Goal: Task Accomplishment & Management: Manage account settings

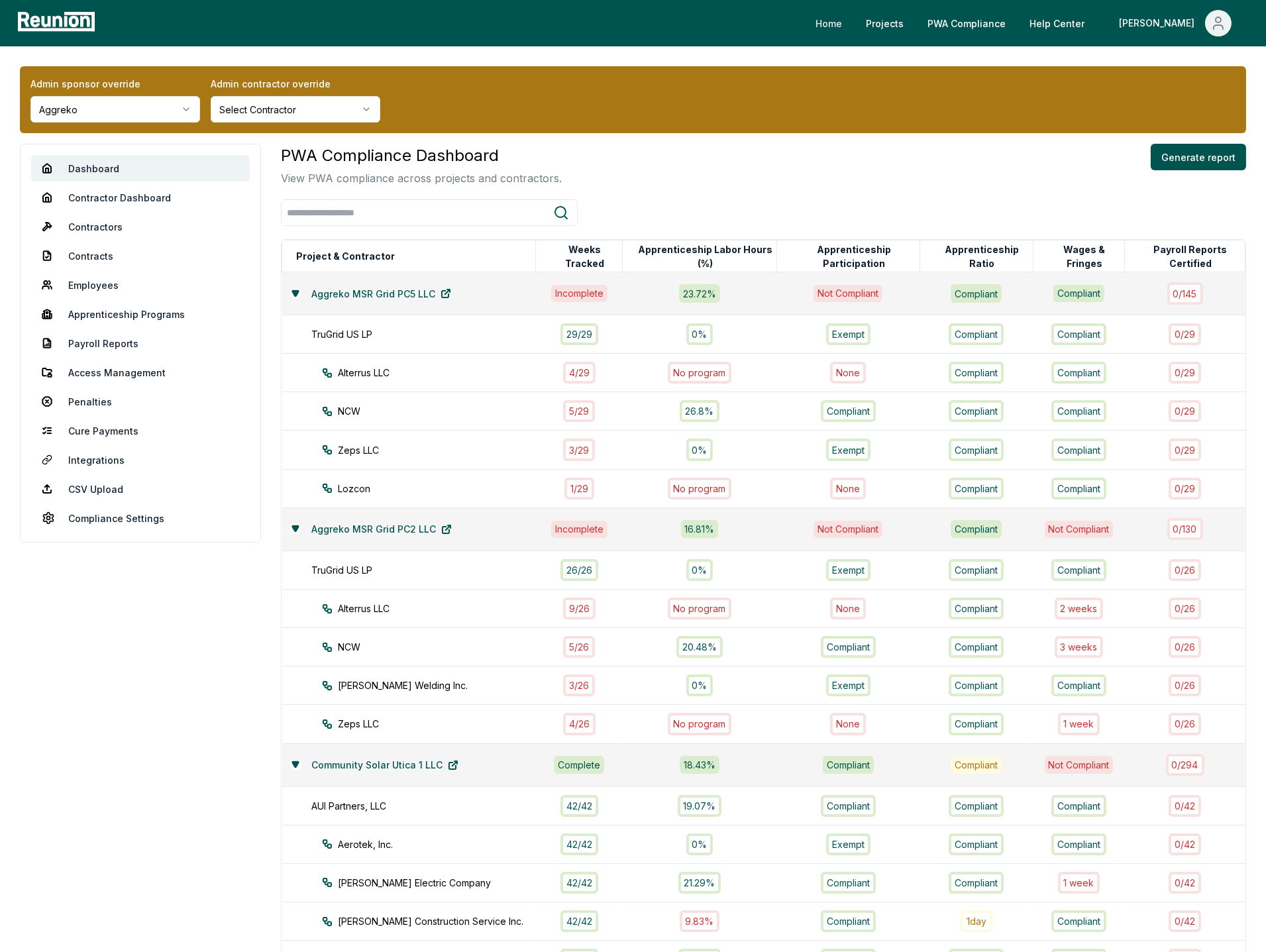
click at [852, 16] on link "Home" at bounding box center [828, 23] width 48 height 26
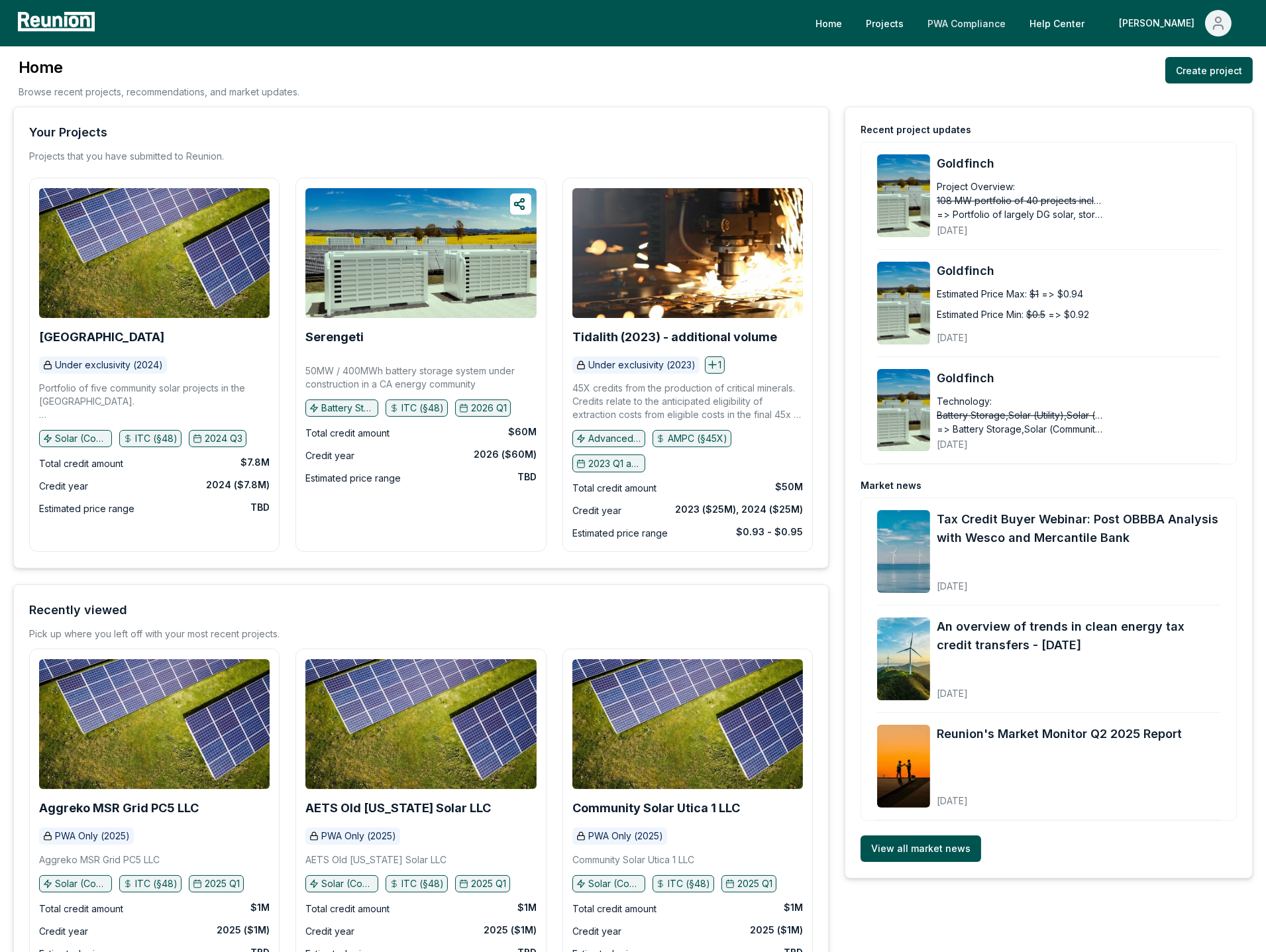
click at [1016, 24] on link "PWA Compliance" at bounding box center [966, 23] width 100 height 26
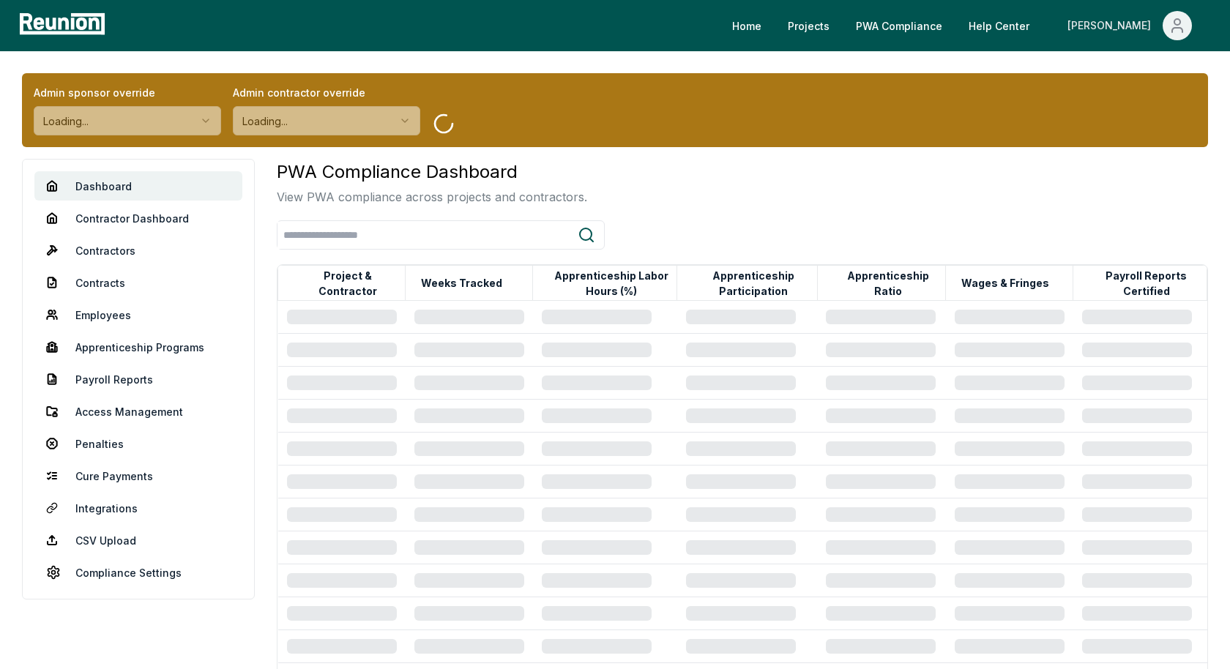
click at [1187, 24] on span "Main" at bounding box center [1176, 25] width 29 height 29
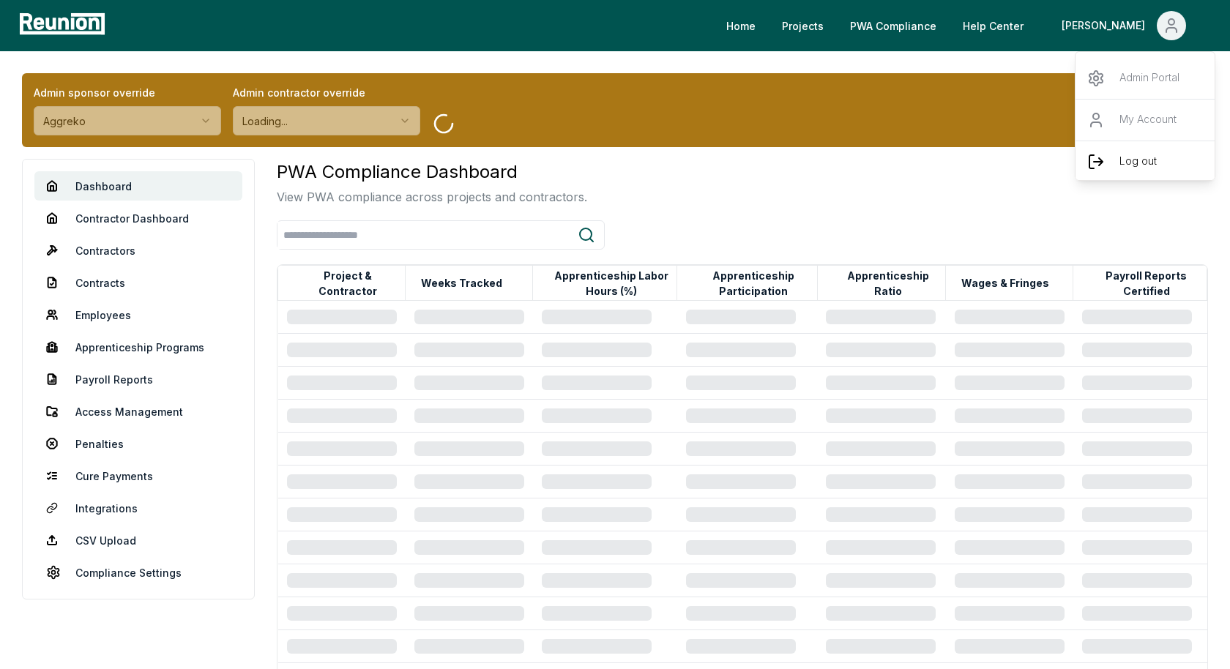
click at [1118, 159] on div "Log out" at bounding box center [1145, 162] width 141 height 42
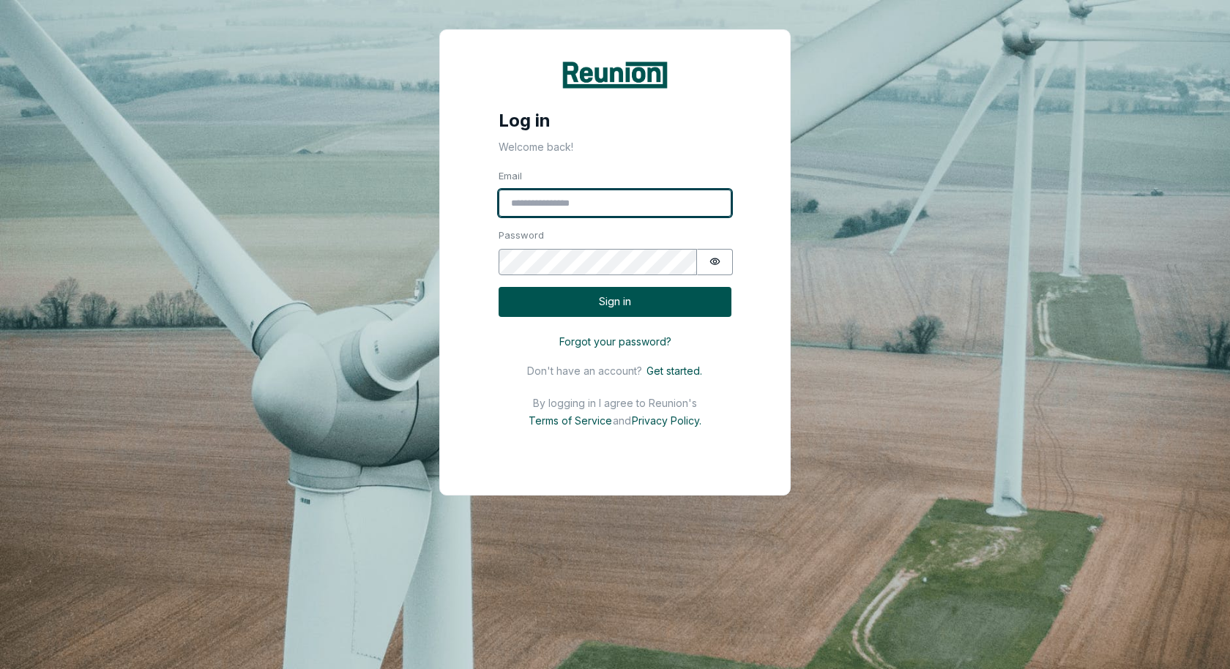
click at [580, 201] on input "Email" at bounding box center [614, 204] width 233 height 28
type input "**********"
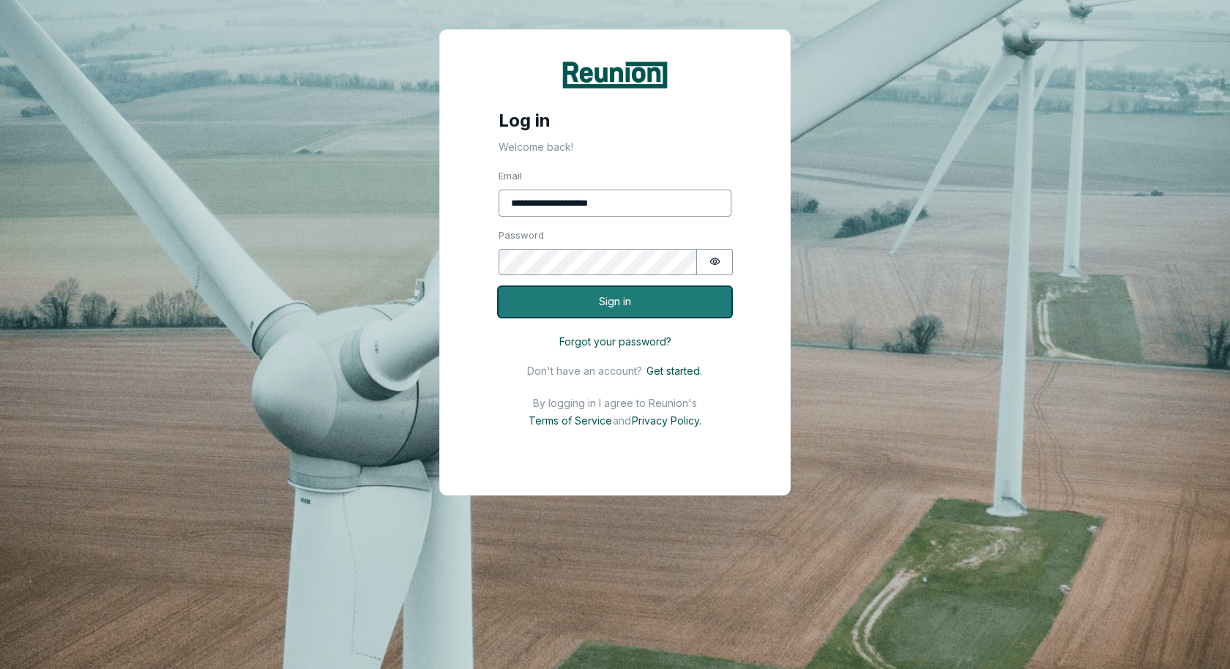
click at [665, 302] on button "Sign in" at bounding box center [614, 302] width 233 height 30
